Goal: Entertainment & Leisure: Consume media (video, audio)

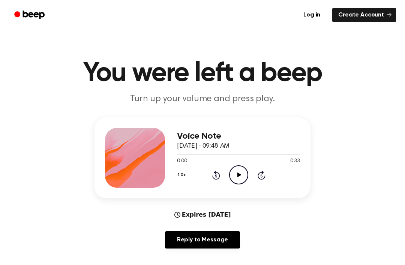
click at [237, 178] on icon "Play Audio" at bounding box center [238, 174] width 19 height 19
click at [72, 196] on div "Voice Note [DATE] · 09:48 AM 0:05 0:33 Your browser does not support the [objec…" at bounding box center [202, 185] width 387 height 137
click at [65, 233] on div "Voice Note [DATE] · 09:48 AM 0:05 0:33 Your browser does not support the [objec…" at bounding box center [202, 185] width 387 height 137
click at [217, 181] on div "1.0x Rewind 5 seconds Pause Audio Skip 5 seconds" at bounding box center [238, 174] width 123 height 19
click at [218, 175] on icon "Rewind 5 seconds" at bounding box center [216, 175] width 8 height 10
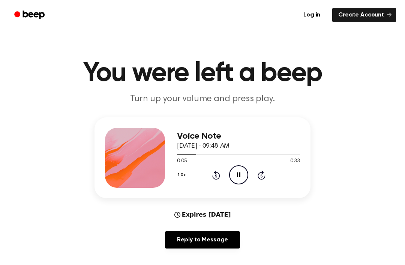
click at [205, 185] on div "Voice Note [DATE] · 09:48 AM 0:05 0:33 Your browser does not support the [objec…" at bounding box center [238, 158] width 123 height 60
click at [212, 183] on div "1.0x Rewind 5 seconds Pause Audio Skip 5 seconds" at bounding box center [238, 174] width 123 height 19
click at [214, 179] on icon at bounding box center [216, 175] width 8 height 9
click at [213, 176] on icon at bounding box center [216, 175] width 8 height 9
click at [214, 174] on icon "Rewind 5 seconds" at bounding box center [216, 175] width 8 height 10
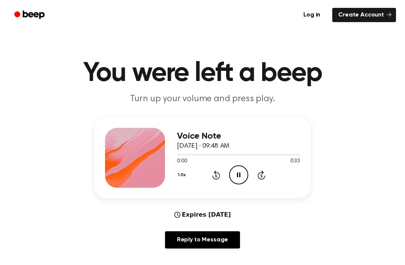
click at [214, 173] on icon "Rewind 5 seconds" at bounding box center [216, 175] width 8 height 10
click at [215, 180] on div "1.0x Rewind 5 seconds Pause Audio Skip 5 seconds" at bounding box center [238, 174] width 123 height 19
click at [240, 173] on icon at bounding box center [238, 175] width 3 height 5
click at [240, 179] on icon "Play Audio" at bounding box center [238, 174] width 19 height 19
click at [244, 174] on icon "Pause Audio" at bounding box center [238, 174] width 19 height 19
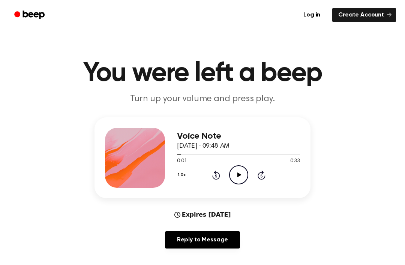
click at [244, 172] on icon "Play Audio" at bounding box center [238, 174] width 19 height 19
click at [256, 177] on div "1.0x Rewind 5 seconds Pause Audio Skip 5 seconds" at bounding box center [238, 174] width 123 height 19
click at [257, 176] on icon "Skip 5 seconds" at bounding box center [261, 175] width 8 height 10
click at [257, 178] on icon "Skip 5 seconds" at bounding box center [261, 175] width 8 height 10
click at [256, 177] on div "1.0x Rewind 5 seconds Pause Audio Skip 5 seconds" at bounding box center [238, 174] width 123 height 19
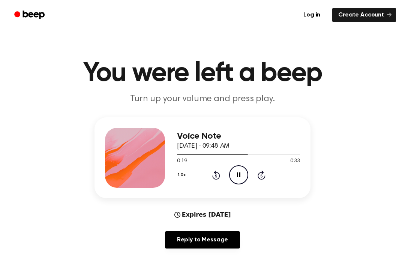
click at [251, 179] on div "1.0x Rewind 5 seconds Pause Audio Skip 5 seconds" at bounding box center [238, 174] width 123 height 19
click at [218, 179] on icon at bounding box center [216, 175] width 8 height 9
click at [212, 177] on icon "Rewind 5 seconds" at bounding box center [216, 175] width 8 height 10
click at [218, 173] on icon at bounding box center [216, 175] width 8 height 9
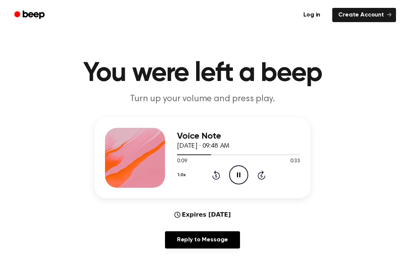
click at [218, 180] on icon at bounding box center [216, 175] width 8 height 9
click at [217, 180] on icon at bounding box center [216, 175] width 8 height 9
click at [216, 179] on icon at bounding box center [216, 175] width 8 height 9
click at [218, 178] on icon "Rewind 5 seconds" at bounding box center [216, 175] width 8 height 10
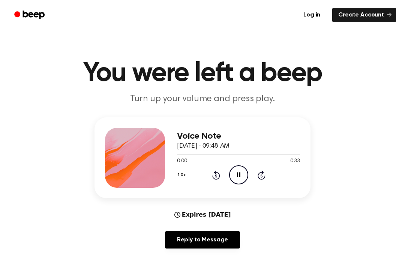
click at [216, 177] on icon "Rewind 5 seconds" at bounding box center [216, 175] width 8 height 10
click at [217, 177] on icon at bounding box center [216, 175] width 2 height 3
click at [220, 174] on icon "Rewind 5 seconds" at bounding box center [216, 175] width 8 height 10
click at [212, 179] on icon "Rewind 5 seconds" at bounding box center [216, 175] width 8 height 10
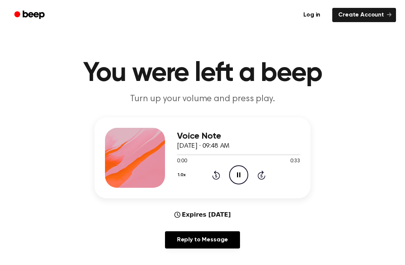
click at [210, 179] on div "1.0x Rewind 5 seconds Pause Audio Skip 5 seconds" at bounding box center [238, 174] width 123 height 19
click at [75, 6] on div "Log in Create Account" at bounding box center [202, 15] width 387 height 30
click at [235, 168] on icon "Play Audio" at bounding box center [238, 174] width 19 height 19
click at [246, 182] on icon "Pause Audio" at bounding box center [238, 174] width 19 height 19
click at [228, 183] on div "1.0x Rewind 5 seconds Play Audio Skip 5 seconds" at bounding box center [238, 174] width 123 height 19
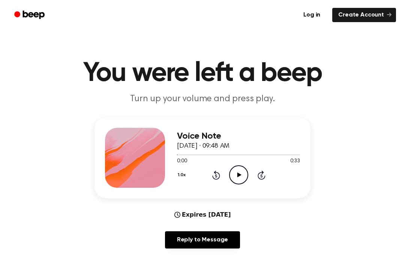
click at [236, 174] on icon "Play Audio" at bounding box center [238, 174] width 19 height 19
click at [241, 167] on icon "Play Audio" at bounding box center [238, 174] width 19 height 19
click at [239, 170] on icon "Pause Audio" at bounding box center [238, 174] width 19 height 19
click at [239, 174] on icon at bounding box center [239, 175] width 4 height 5
